Goal: Information Seeking & Learning: Learn about a topic

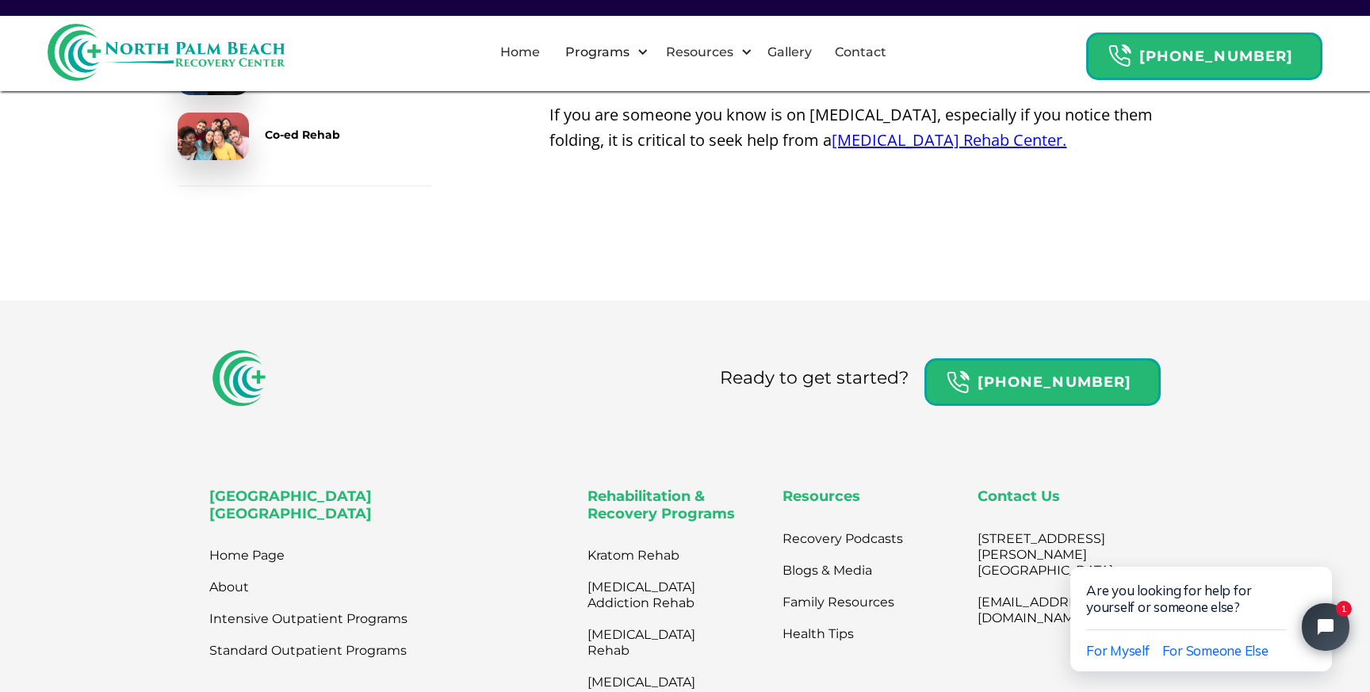
scroll to position [3960, 0]
